Goal: Use online tool/utility: Utilize a website feature to perform a specific function

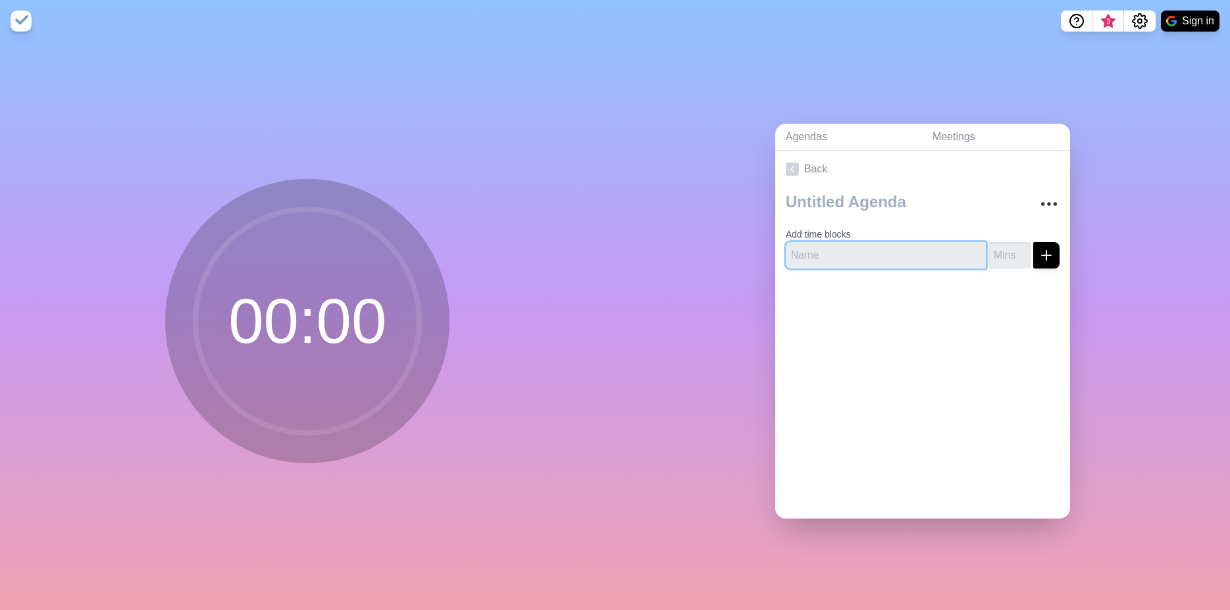
click at [828, 245] on input "text" at bounding box center [885, 255] width 200 height 26
click at [322, 318] on circle at bounding box center [307, 321] width 224 height 224
click at [289, 343] on circle at bounding box center [307, 321] width 224 height 224
click at [329, 220] on circle at bounding box center [307, 321] width 224 height 224
click at [13, 20] on img at bounding box center [21, 21] width 21 height 21
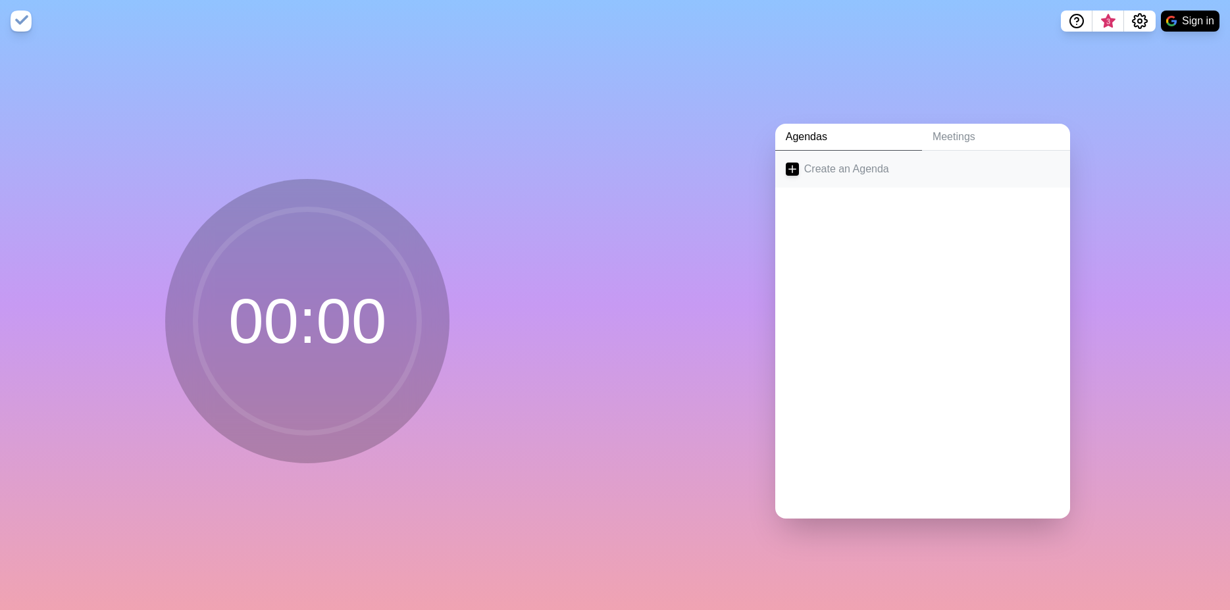
click at [791, 166] on icon at bounding box center [791, 168] width 13 height 13
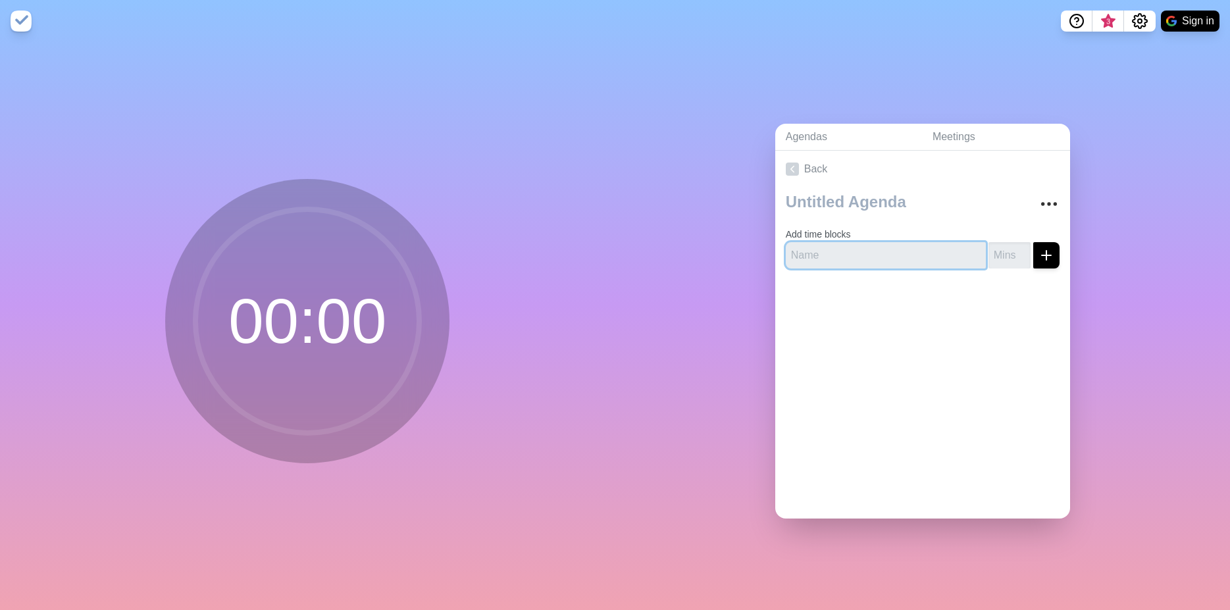
click at [823, 251] on input "text" at bounding box center [885, 255] width 200 height 26
click at [1038, 253] on icon "submit" at bounding box center [1046, 255] width 16 height 16
click at [339, 284] on circle at bounding box center [307, 321] width 224 height 224
drag, startPoint x: 824, startPoint y: 244, endPoint x: 753, endPoint y: 241, distance: 71.8
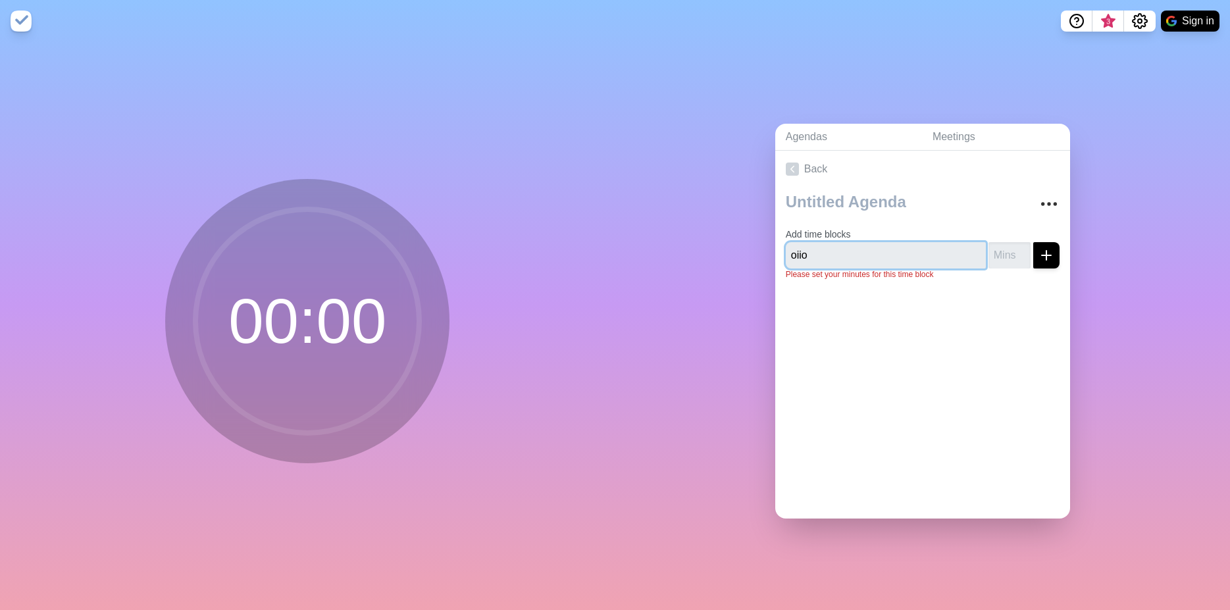
click at [785, 242] on input "oiio" at bounding box center [885, 255] width 200 height 26
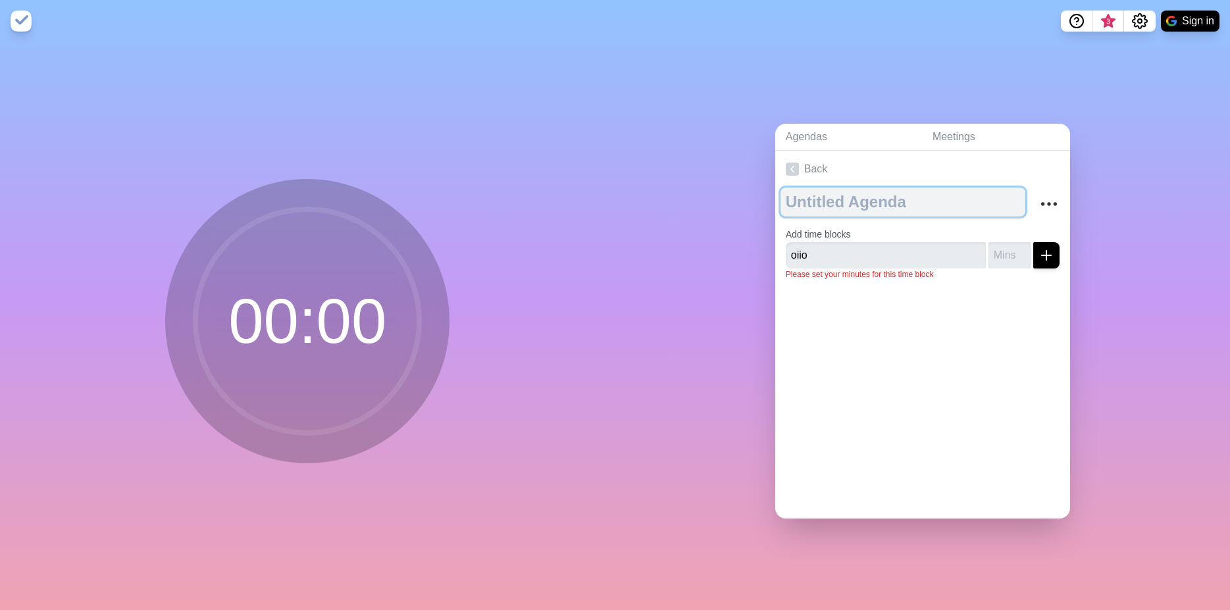
click at [802, 196] on textarea at bounding box center [902, 201] width 245 height 29
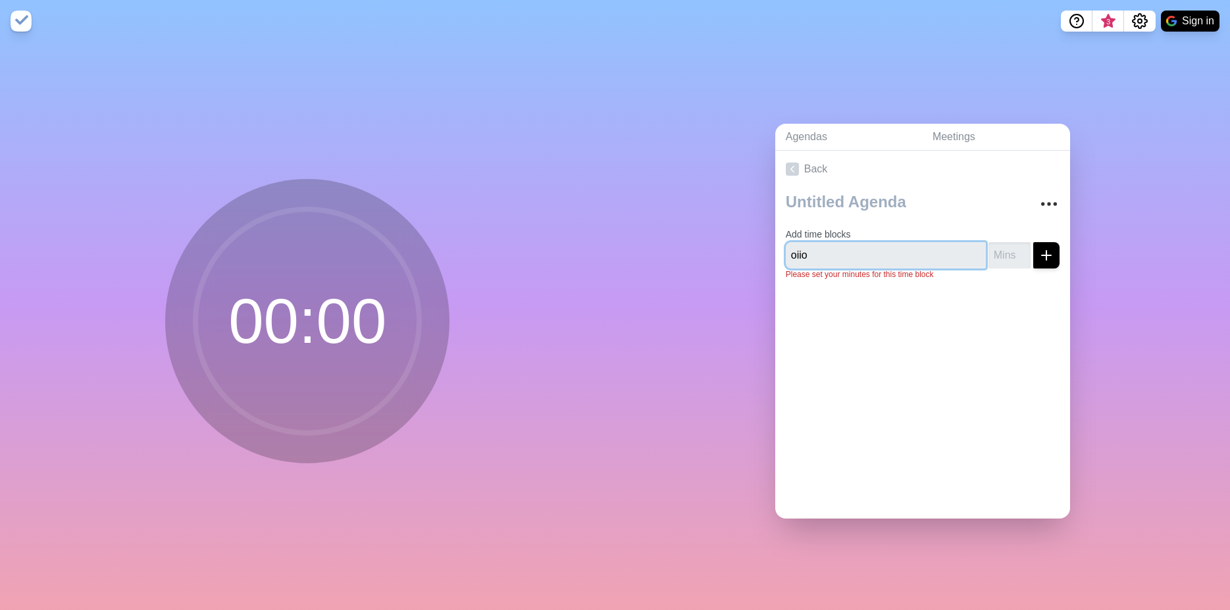
drag, startPoint x: 832, startPoint y: 245, endPoint x: 612, endPoint y: 231, distance: 220.9
click at [785, 242] on input "oiio" at bounding box center [885, 255] width 200 height 26
type input "20"
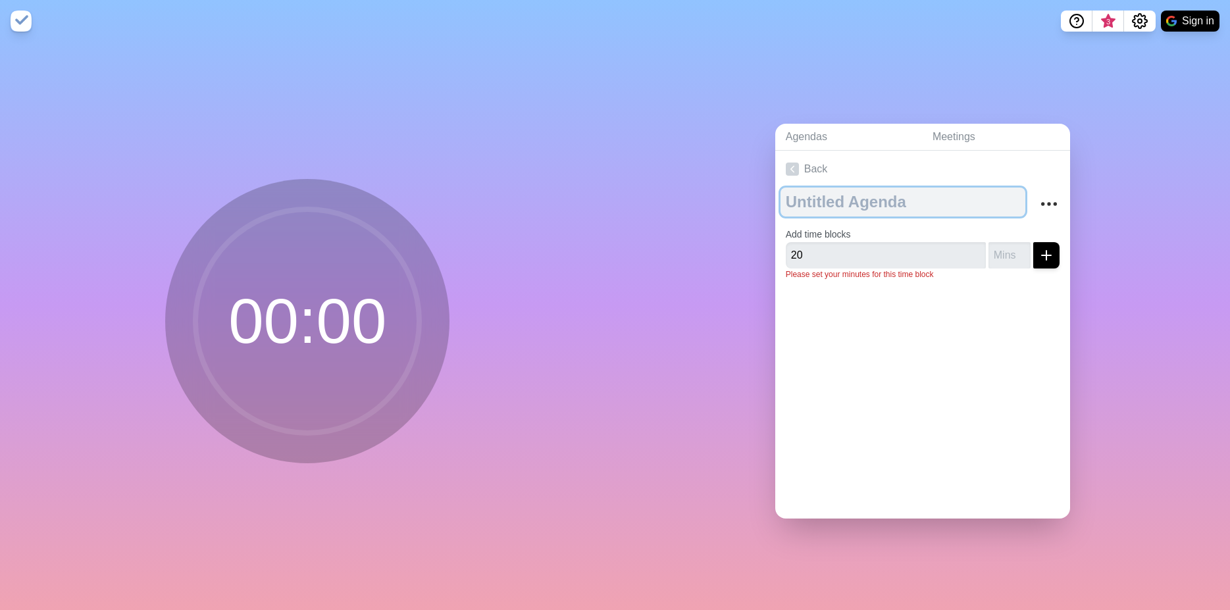
click at [812, 199] on textarea at bounding box center [902, 201] width 245 height 29
type textarea "hh"
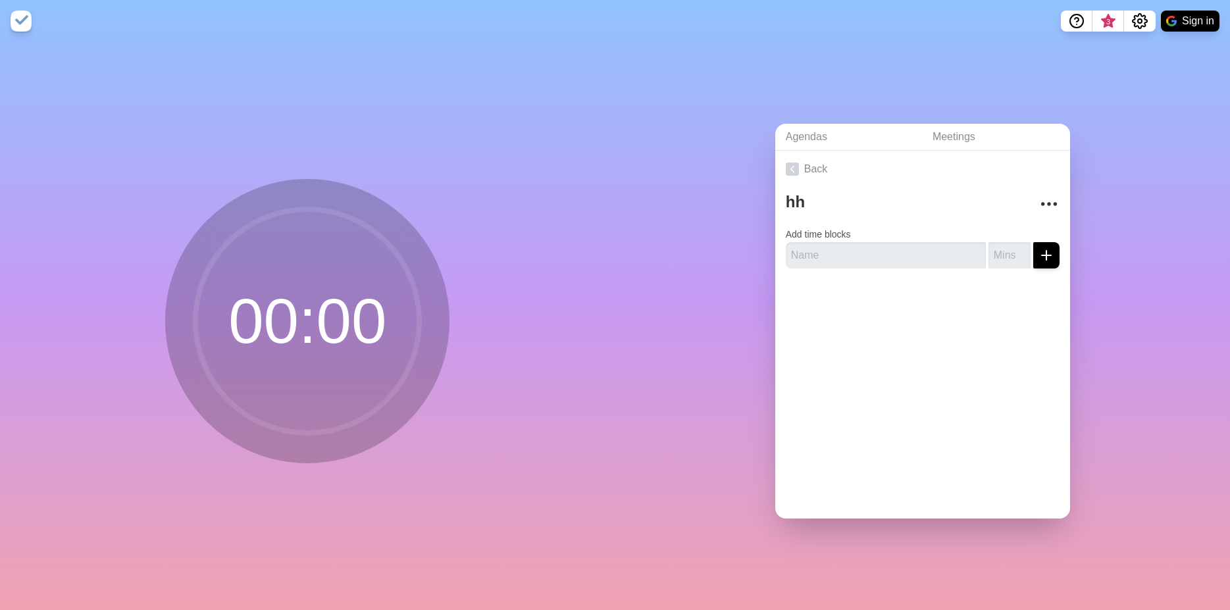
click at [292, 307] on circle at bounding box center [307, 321] width 224 height 224
click at [23, 16] on img at bounding box center [21, 21] width 21 height 21
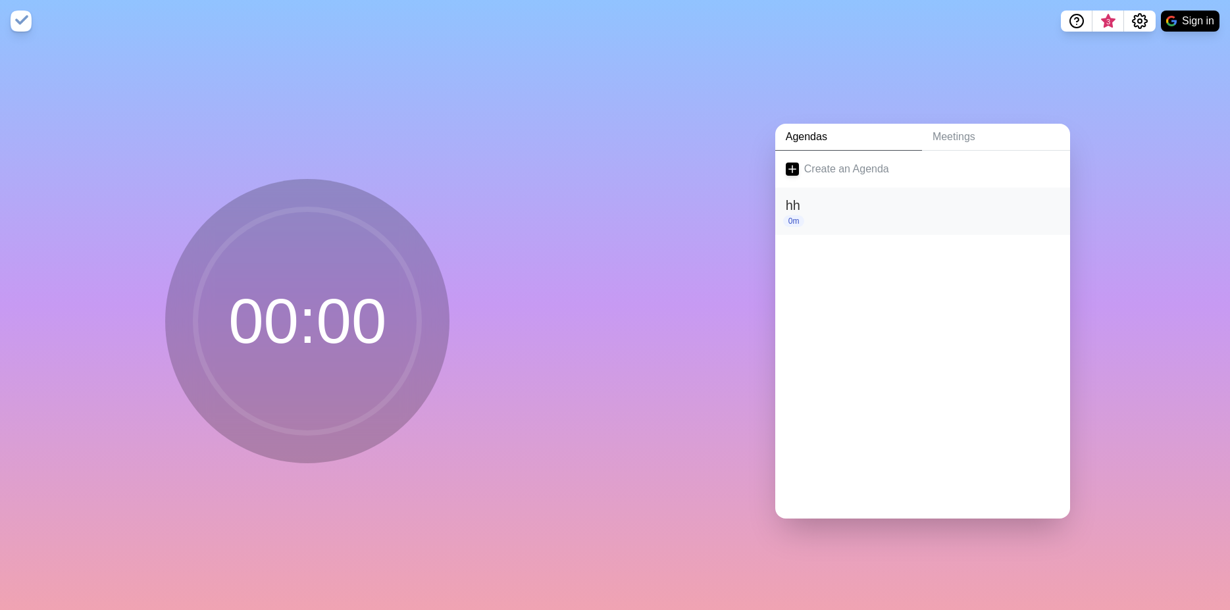
click at [793, 206] on h2 "hh" at bounding box center [922, 205] width 274 height 20
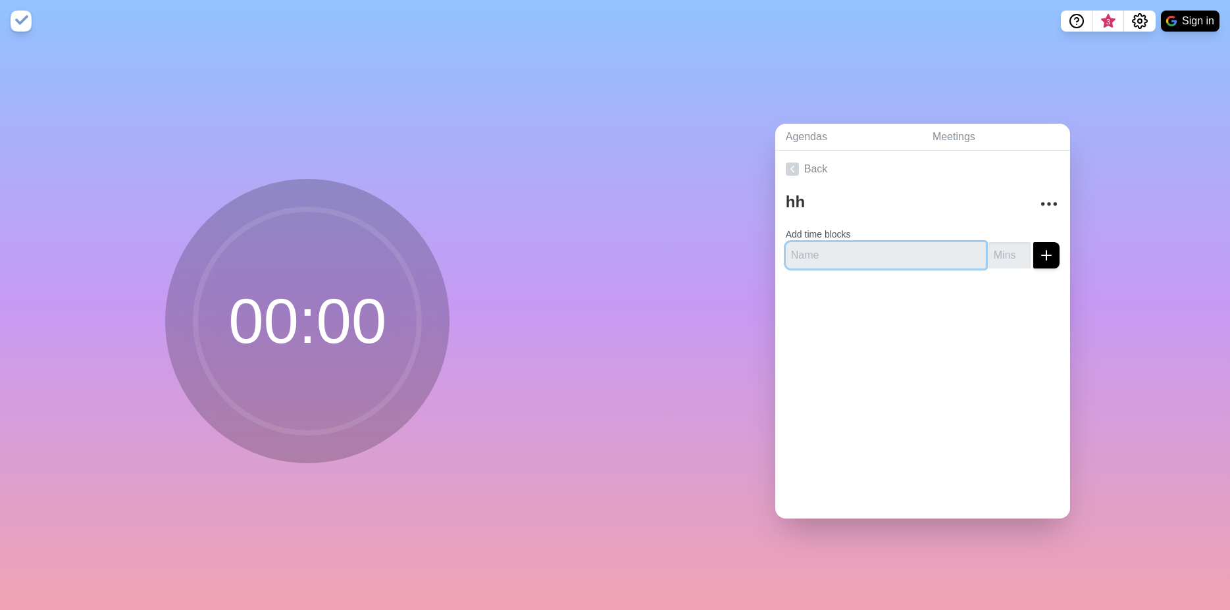
click at [829, 249] on input "text" at bounding box center [885, 255] width 200 height 26
type input "20"
click at [988, 249] on input "number" at bounding box center [1009, 255] width 42 height 26
type input "20"
drag, startPoint x: 808, startPoint y: 245, endPoint x: 668, endPoint y: 256, distance: 139.9
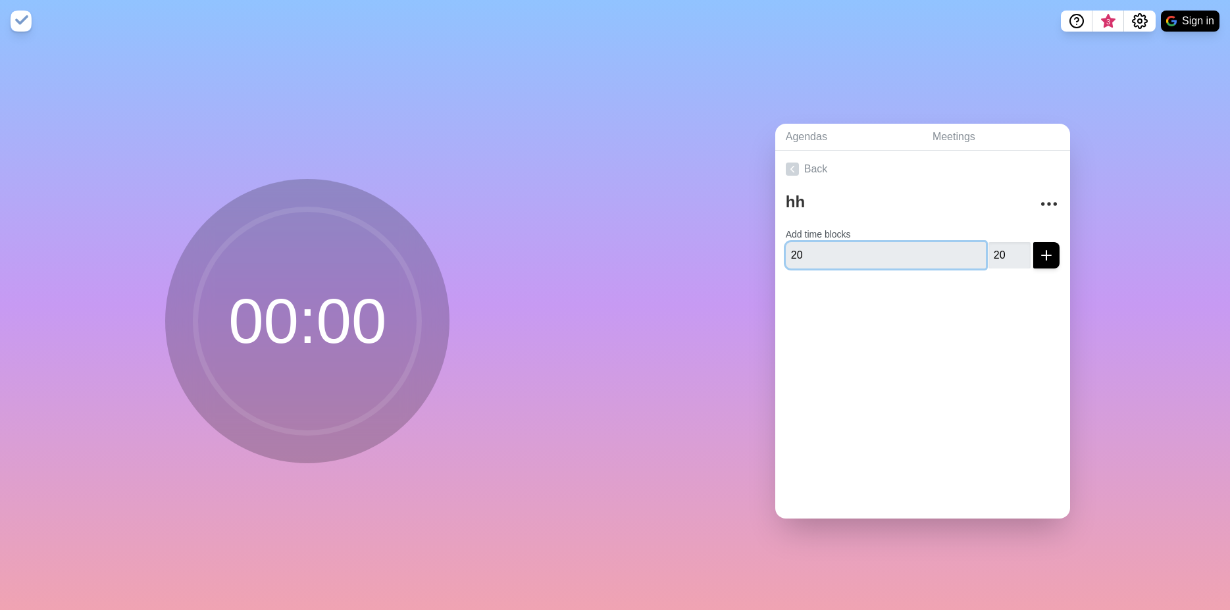
click at [785, 256] on input "20" at bounding box center [885, 255] width 200 height 26
type input "jj"
click at [1038, 252] on icon "submit" at bounding box center [1046, 255] width 16 height 16
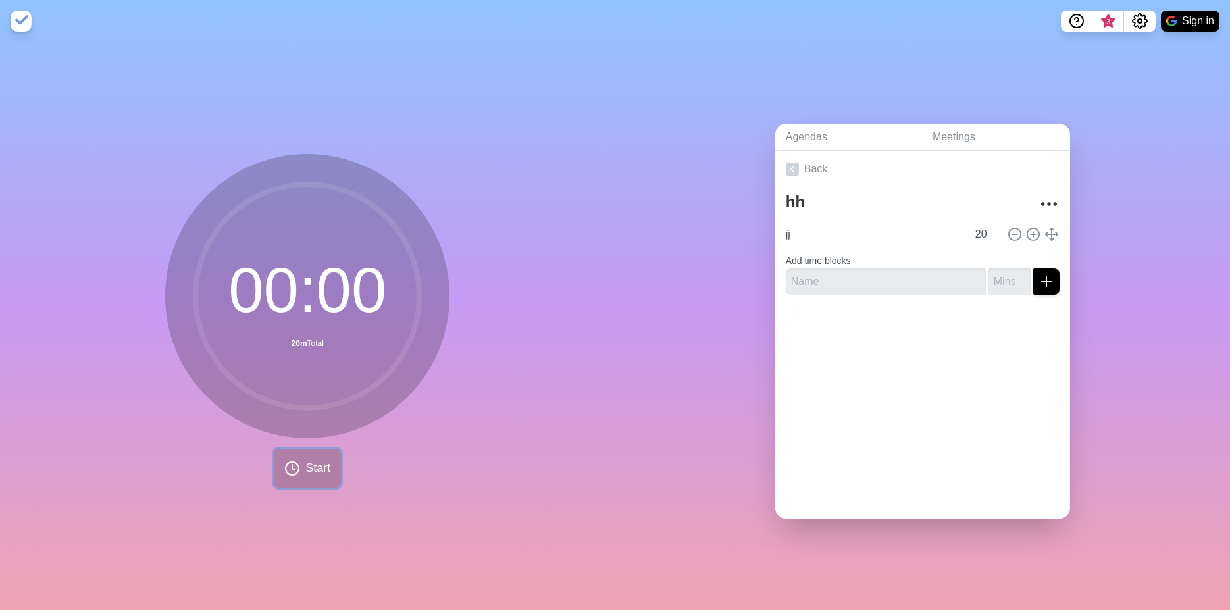
click at [296, 463] on button "Start" at bounding box center [307, 468] width 67 height 39
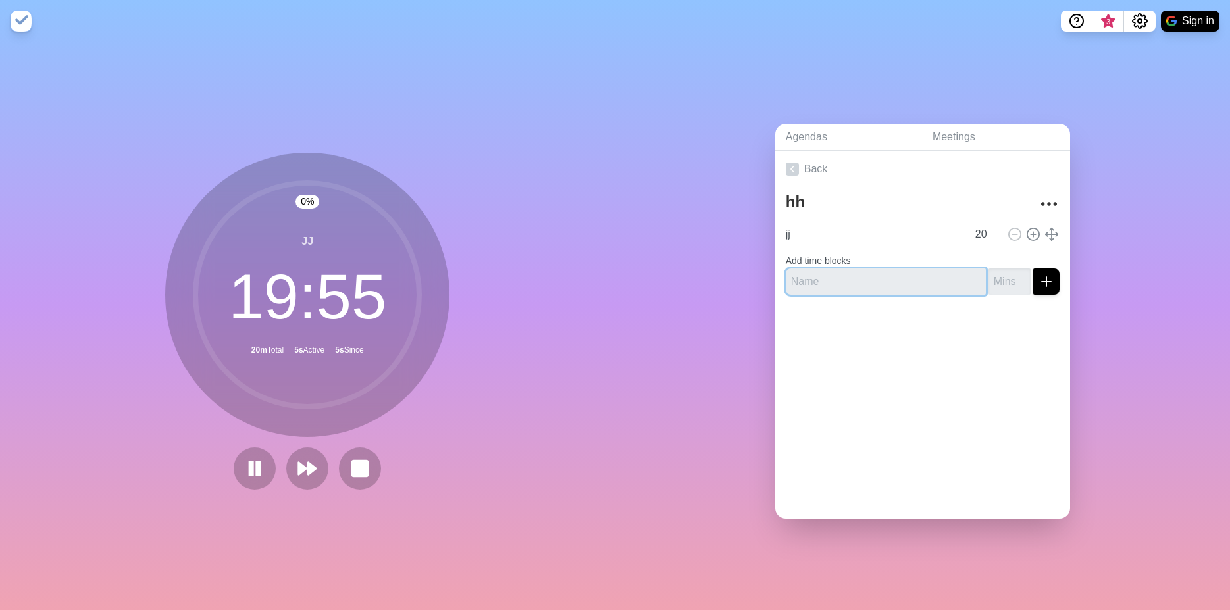
click at [896, 272] on input "text" at bounding box center [885, 281] width 200 height 26
type input "ll"
click at [991, 275] on input "number" at bounding box center [1009, 281] width 42 height 26
type input "1"
click at [1039, 274] on button "submit" at bounding box center [1046, 281] width 26 height 26
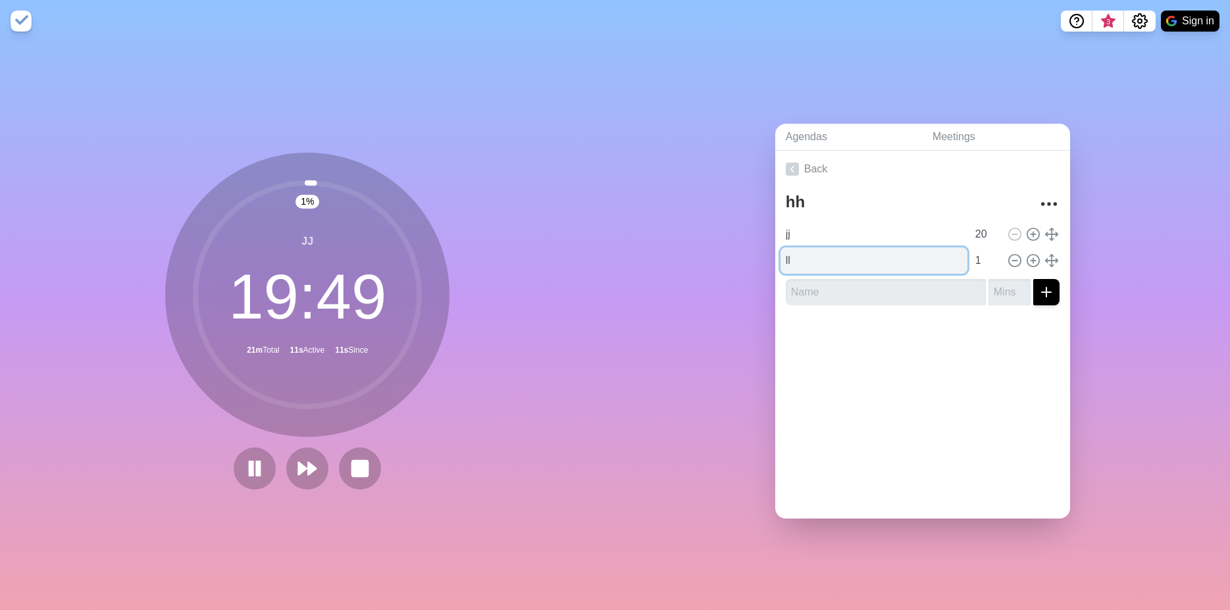
click at [876, 260] on input "ll" at bounding box center [873, 260] width 187 height 26
click at [352, 468] on rect at bounding box center [360, 468] width 16 height 16
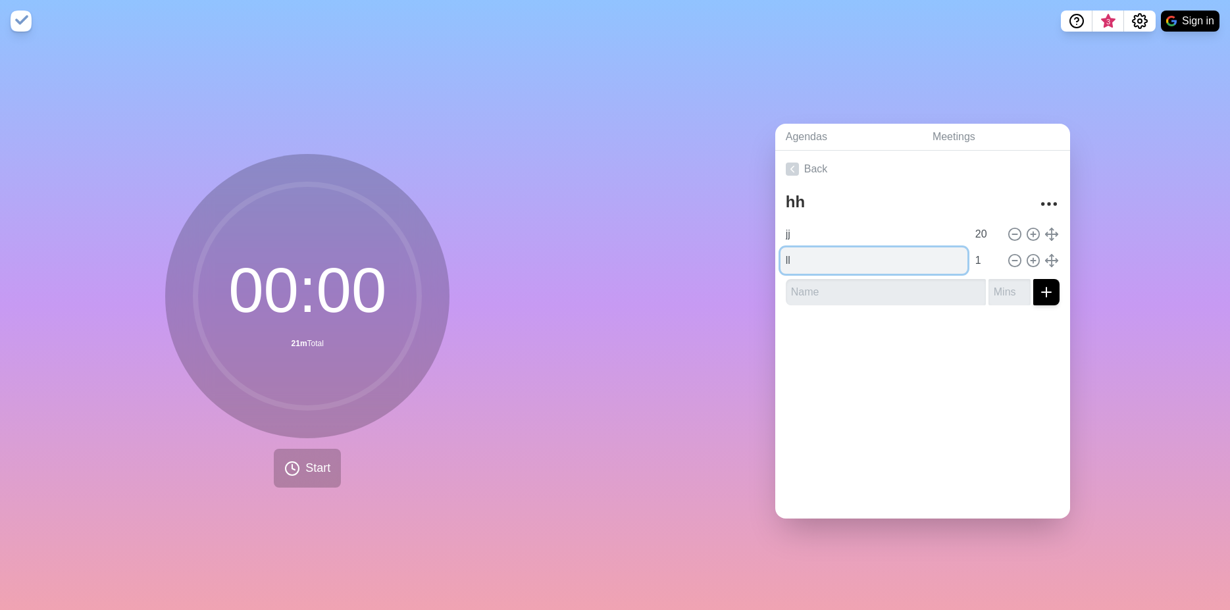
click at [818, 249] on input "ll" at bounding box center [873, 260] width 187 height 26
click at [1044, 253] on icon at bounding box center [1051, 260] width 14 height 14
click at [1007, 227] on icon at bounding box center [1014, 234] width 14 height 14
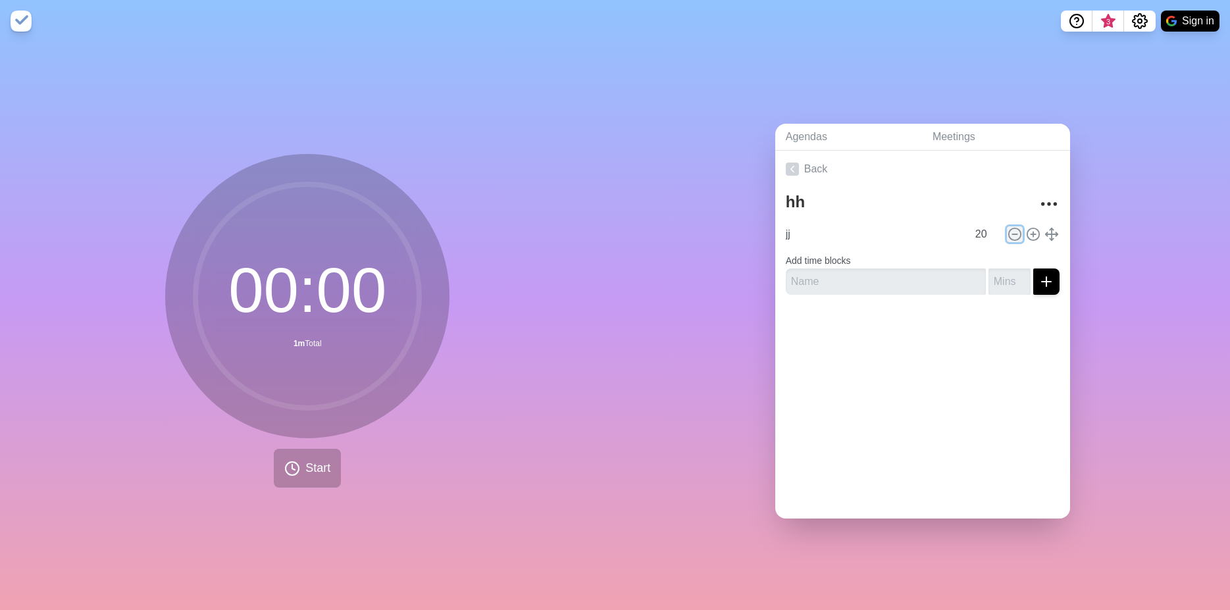
type input "ll"
type input "1"
click at [790, 223] on input "ll" at bounding box center [873, 234] width 187 height 26
click at [303, 442] on div "00 : 00 1m Total Start" at bounding box center [307, 321] width 284 height 334
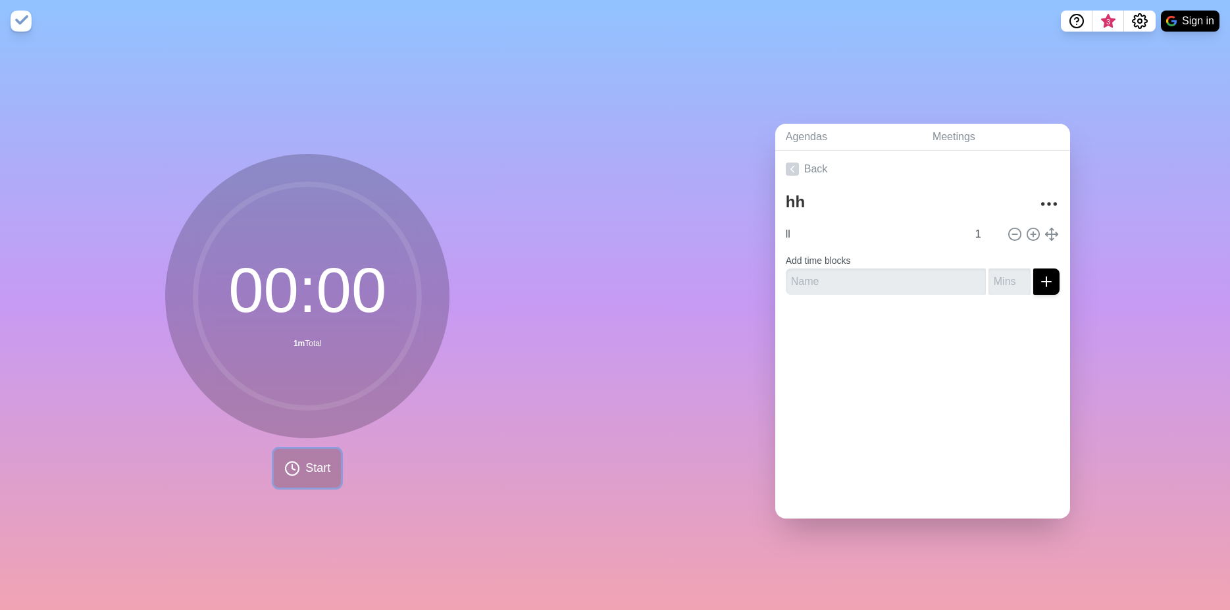
click at [305, 459] on span "Start" at bounding box center [317, 468] width 25 height 18
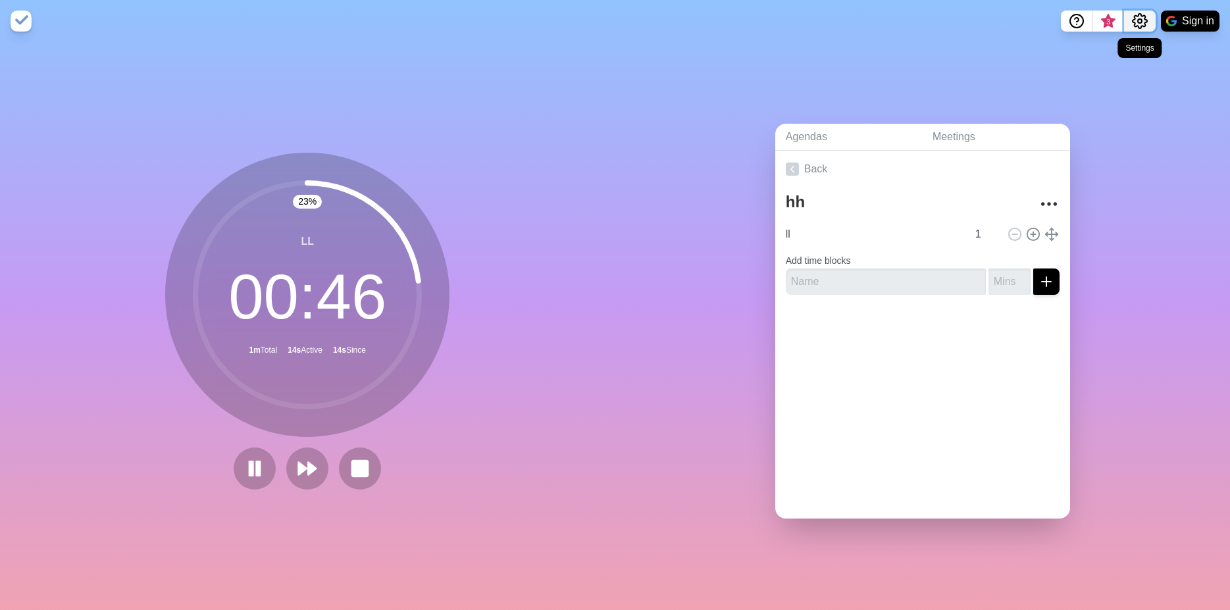
click at [1139, 19] on circle "Settings" at bounding box center [1139, 21] width 4 height 4
